Goal: Navigation & Orientation: Understand site structure

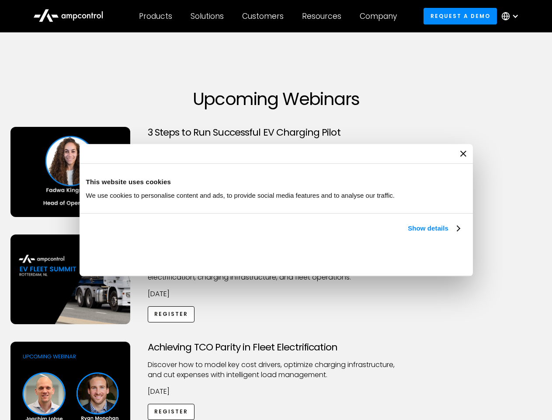
click at [408, 233] on link "Show details" at bounding box center [434, 228] width 52 height 10
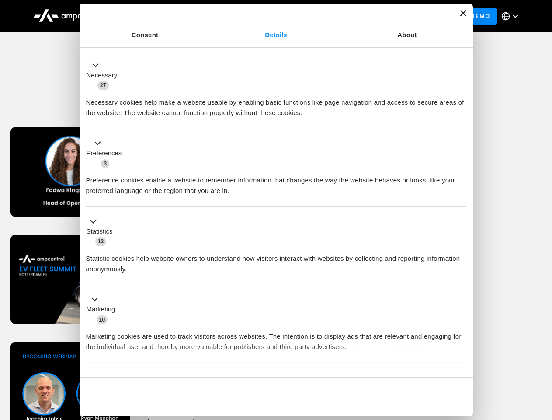
click at [461, 118] on div "Necessary cookies help make a website usable by enabling basic functions like p…" at bounding box center [276, 104] width 380 height 28
click at [542, 352] on div "Achieving TCO Parity in Fleet Electrification Discover how to model key cost dr…" at bounding box center [276, 409] width 549 height 137
click at [269, 16] on div "Customers" at bounding box center [263, 16] width 42 height 10
click at [155, 16] on div "Products" at bounding box center [155, 16] width 33 height 10
click at [208, 16] on div "Solutions" at bounding box center [207, 16] width 33 height 10
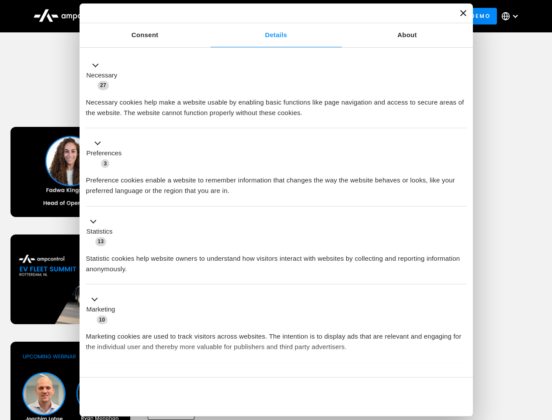
click at [264, 16] on div "Customers" at bounding box center [263, 16] width 42 height 10
click at [323, 16] on div "Resources" at bounding box center [321, 16] width 39 height 10
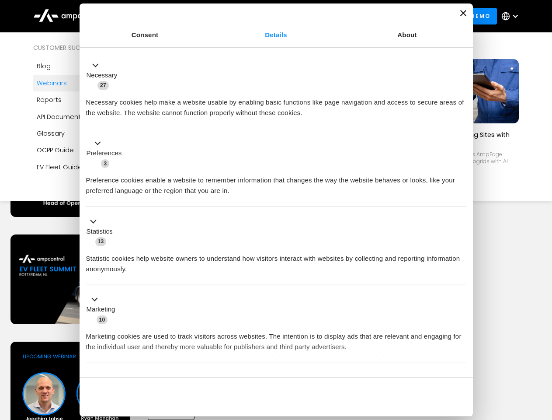
click at [381, 16] on div "Company" at bounding box center [378, 16] width 37 height 10
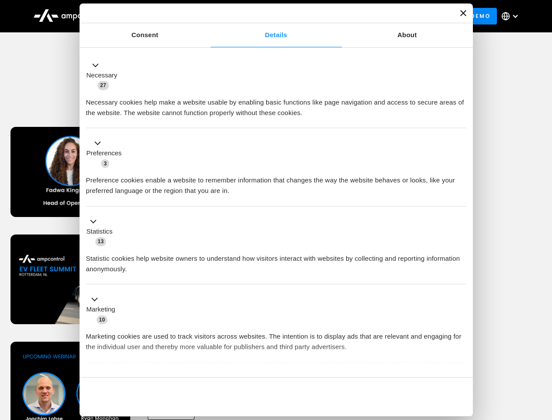
click at [512, 16] on div at bounding box center [515, 16] width 7 height 7
